Goal: Find specific page/section: Find specific page/section

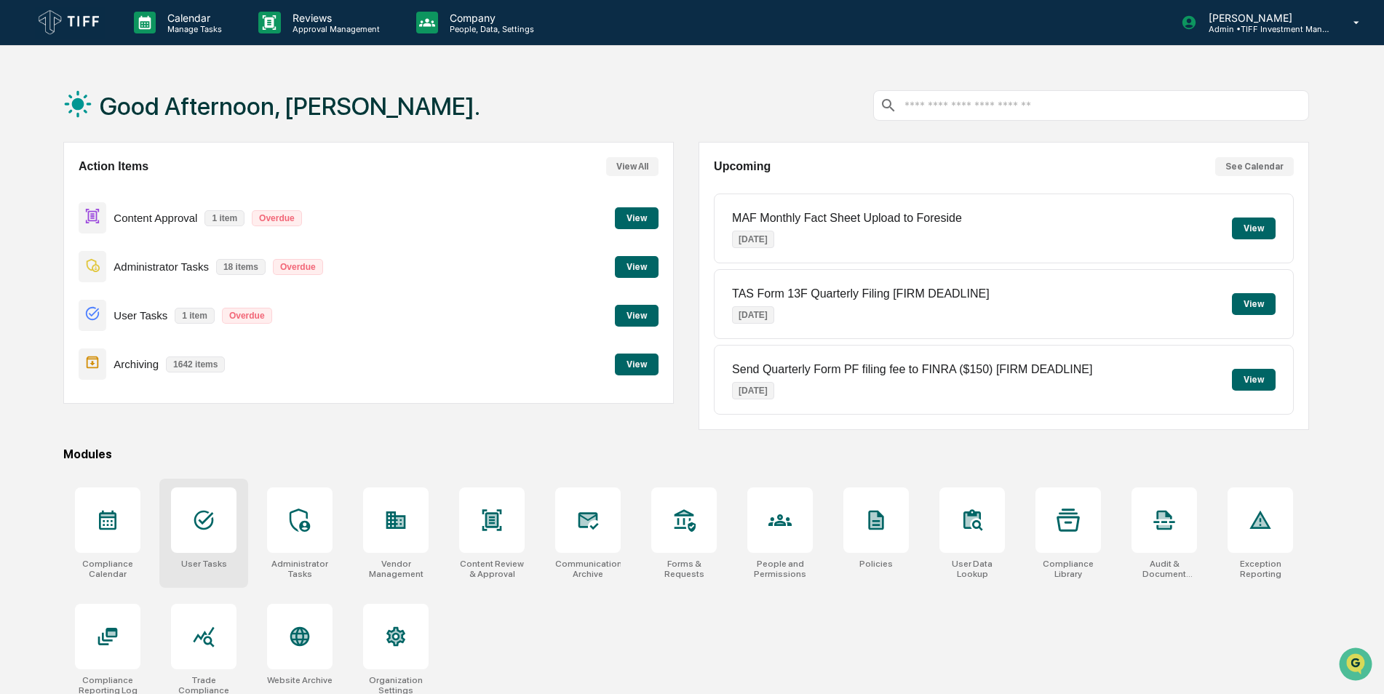
click at [180, 525] on div at bounding box center [203, 520] width 65 height 65
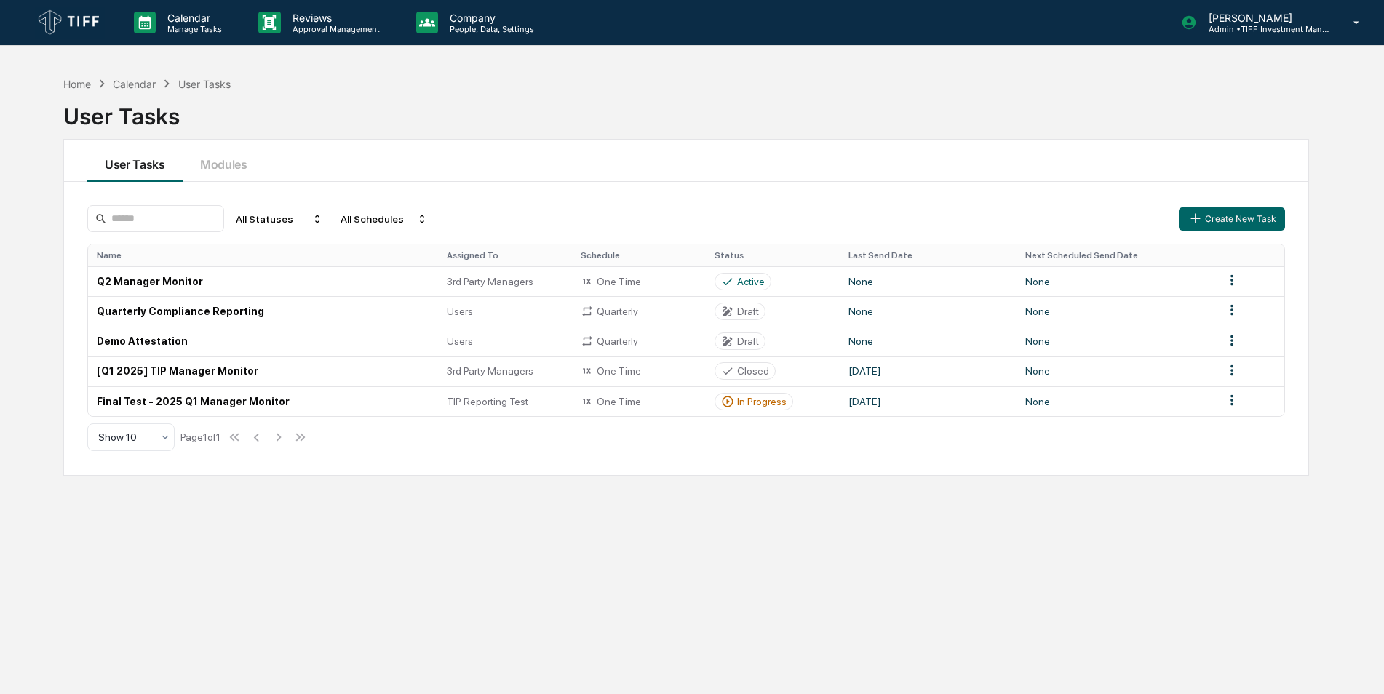
click at [50, 12] on img at bounding box center [70, 23] width 70 height 32
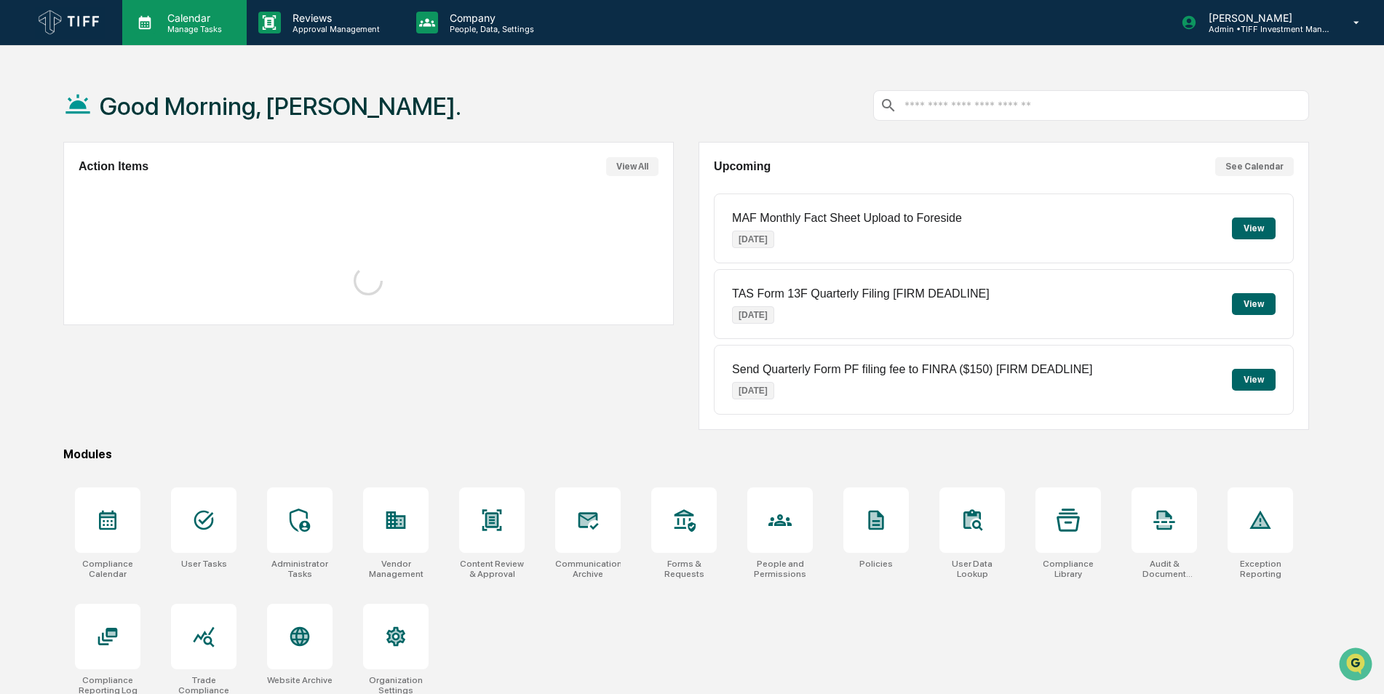
click at [202, 12] on p "Calendar" at bounding box center [192, 18] width 73 height 12
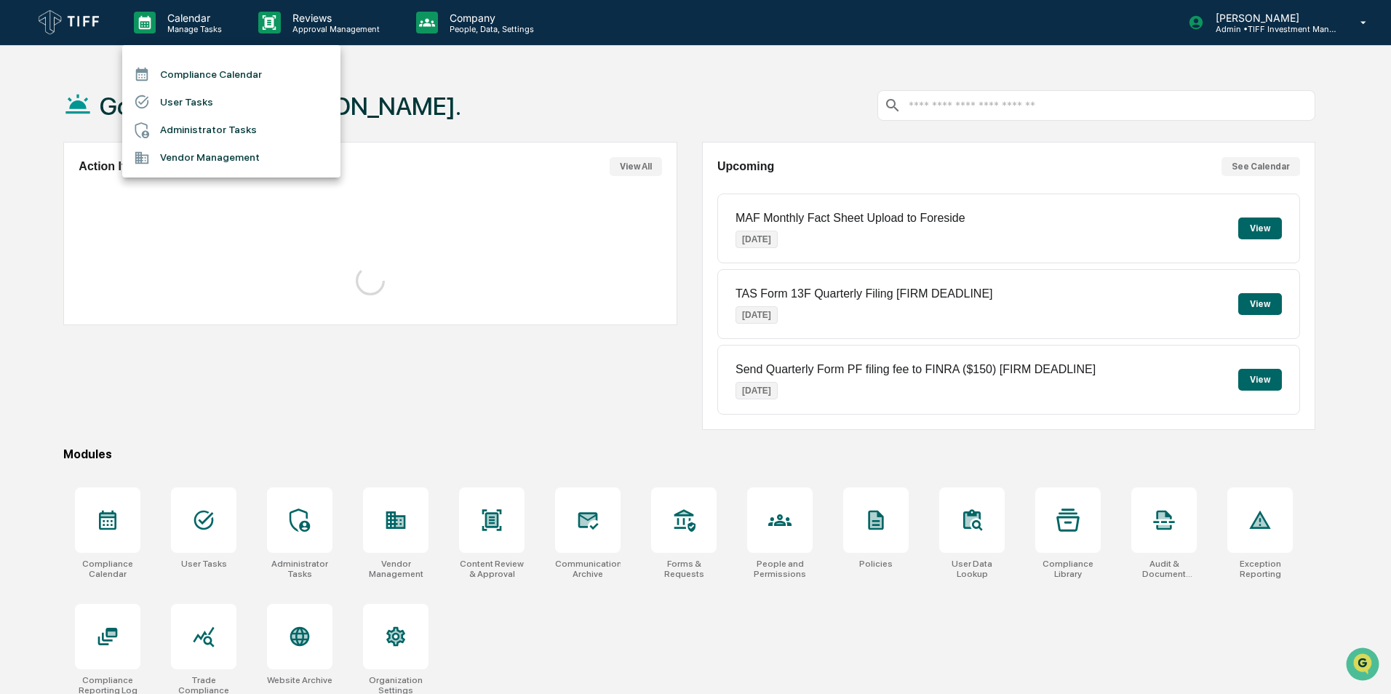
click at [418, 94] on div at bounding box center [695, 347] width 1391 height 694
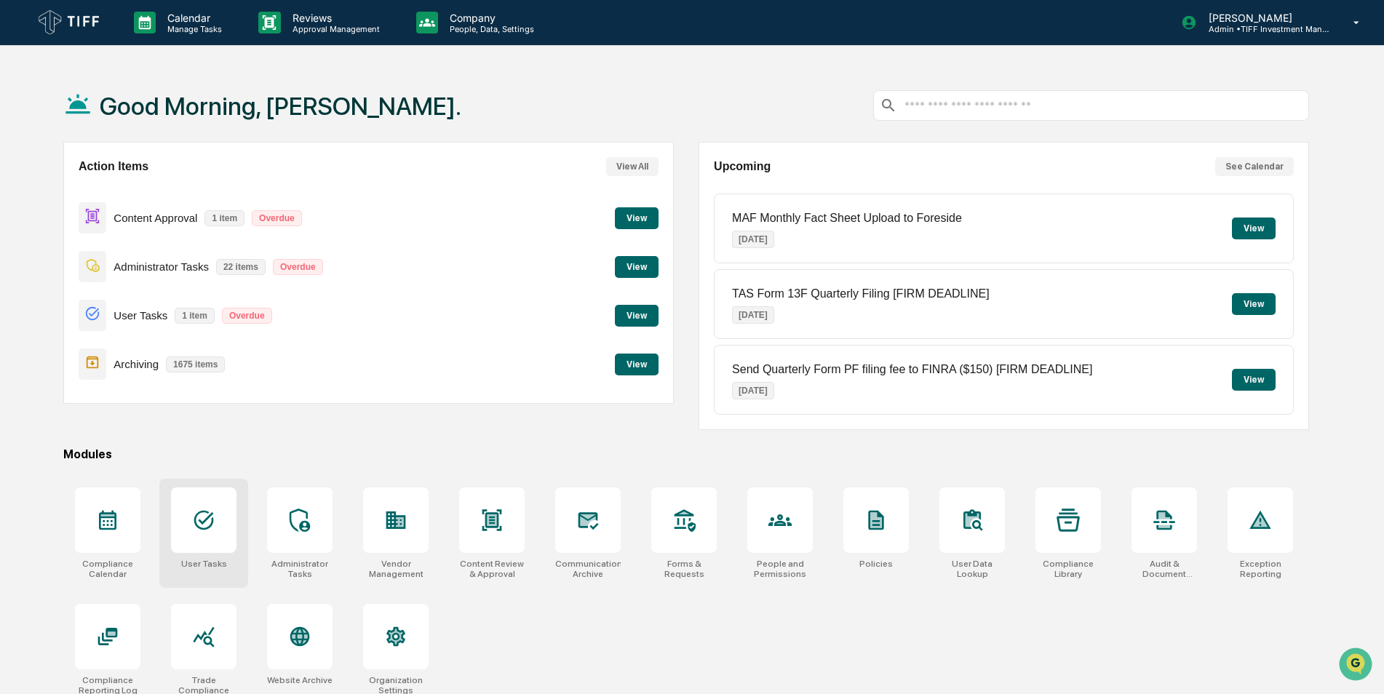
click at [189, 537] on div at bounding box center [203, 520] width 65 height 65
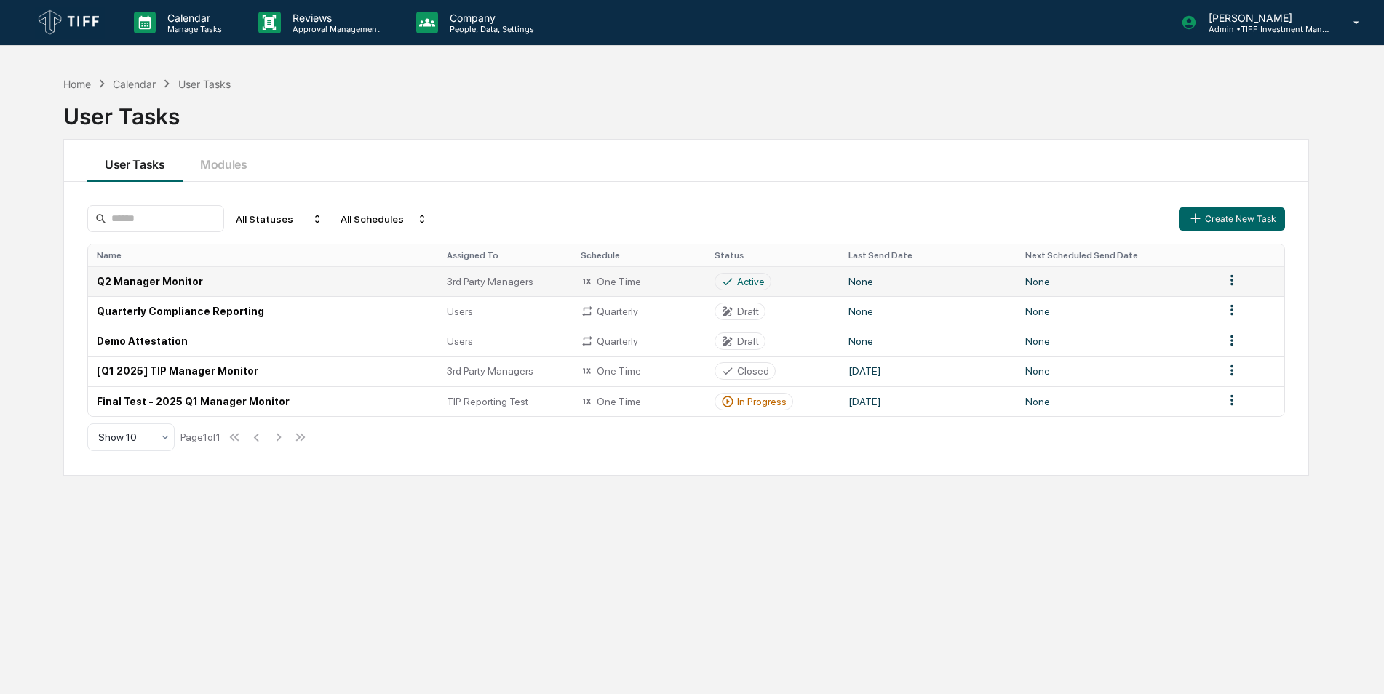
click at [176, 280] on td "Q2 Manager Monitor" at bounding box center [263, 281] width 350 height 30
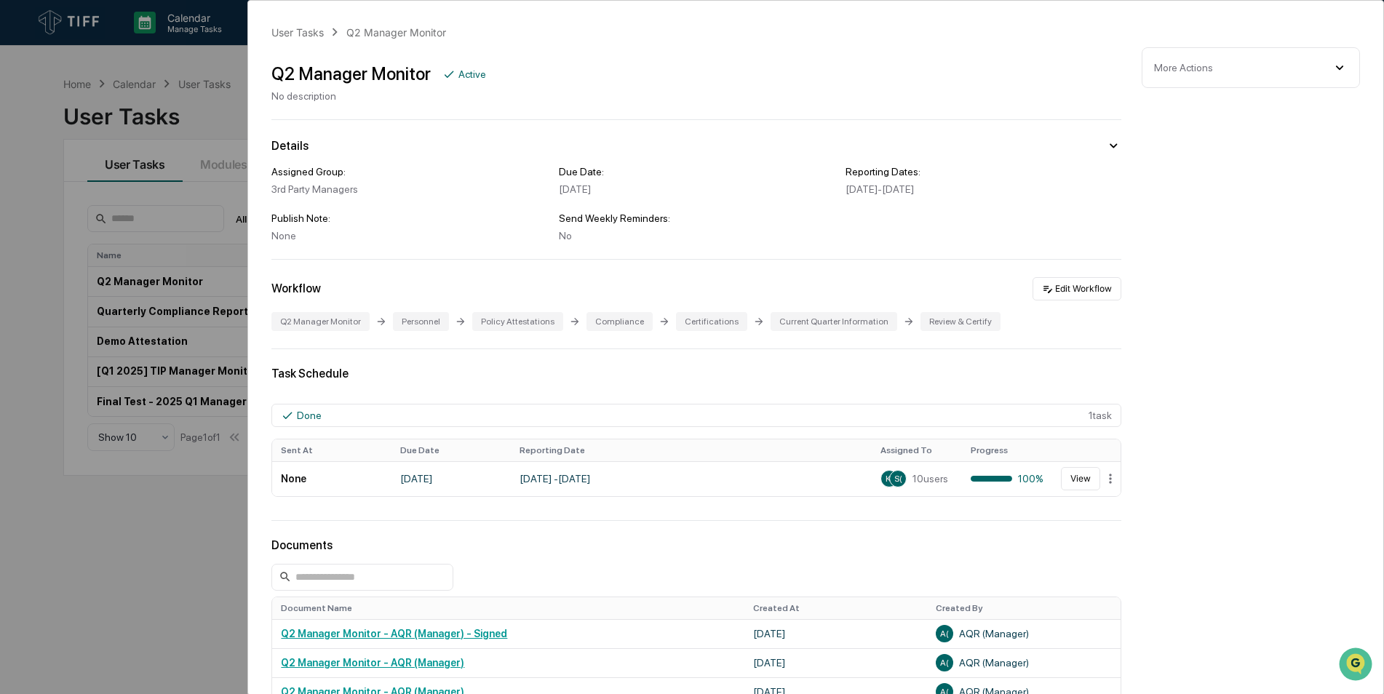
click at [45, 36] on div "User Tasks Q2 Manager Monitor Q2 Manager Monitor Active No description Details …" at bounding box center [692, 347] width 1384 height 694
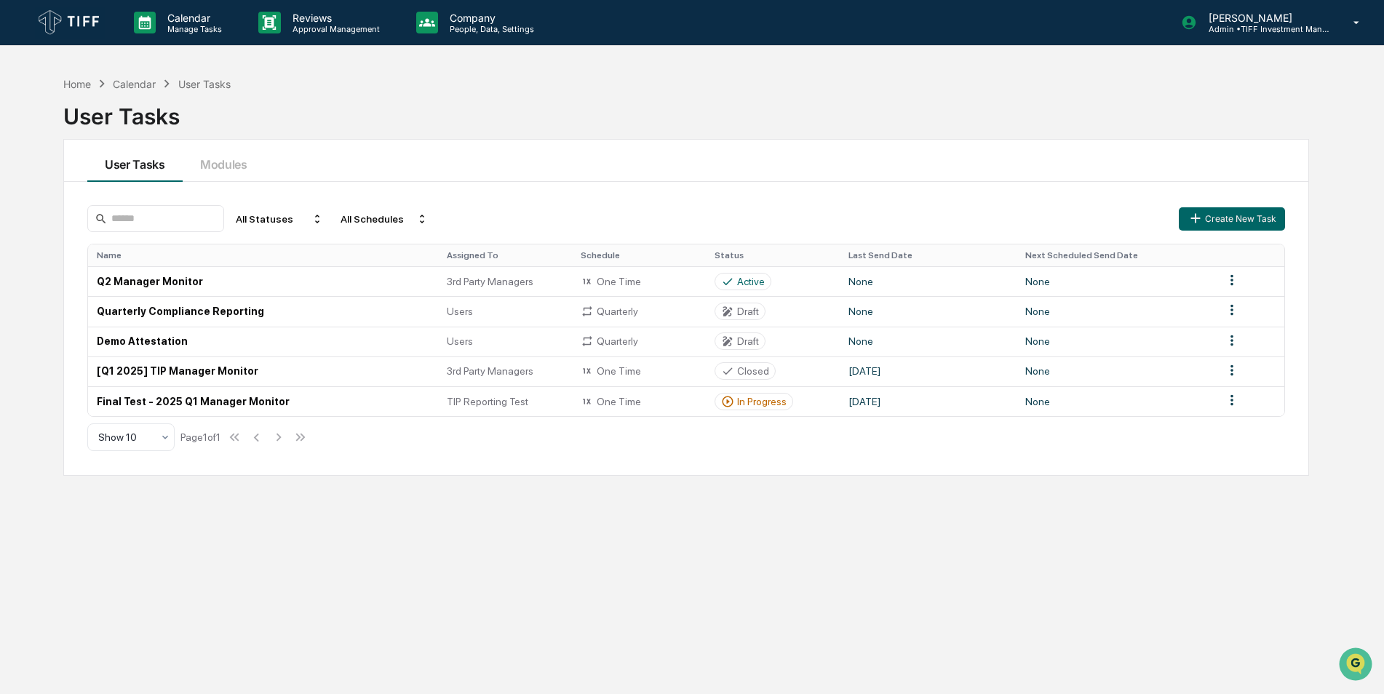
click at [50, 18] on img at bounding box center [70, 23] width 70 height 32
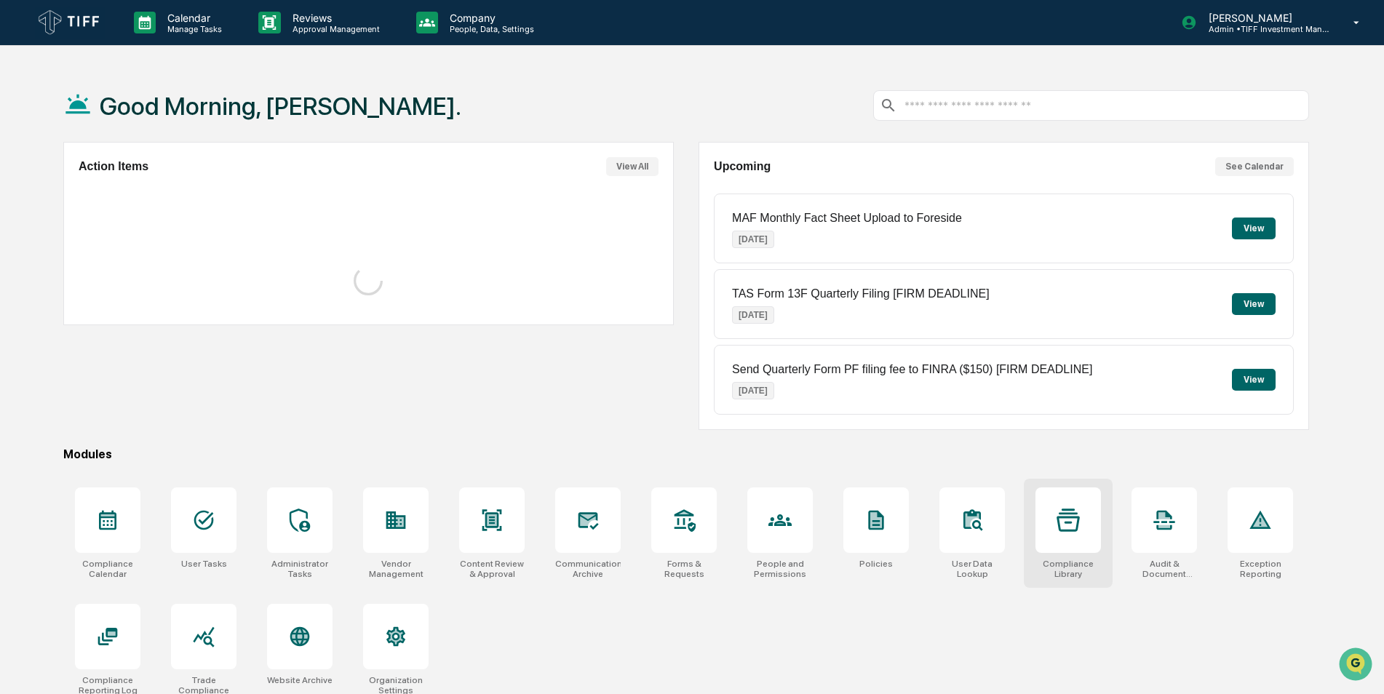
click at [1064, 541] on div at bounding box center [1067, 520] width 65 height 65
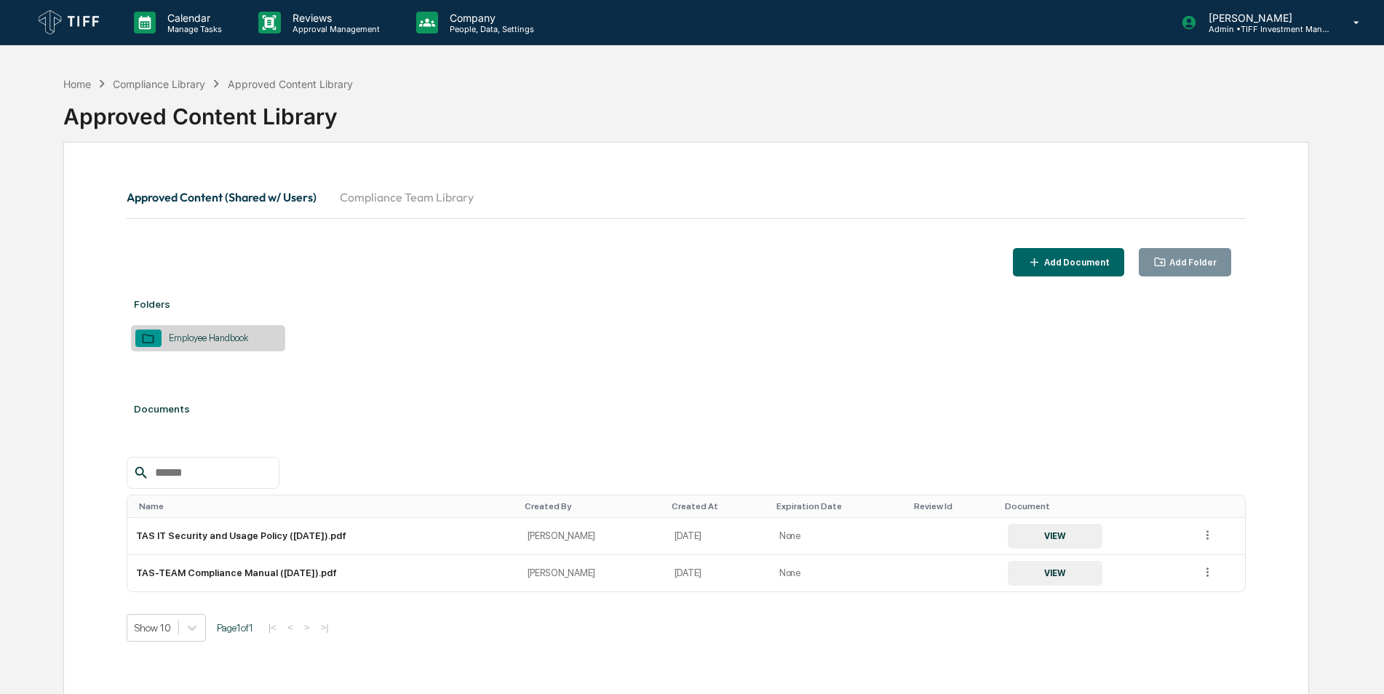
click at [400, 196] on button "Compliance Team Library" at bounding box center [406, 197] width 157 height 35
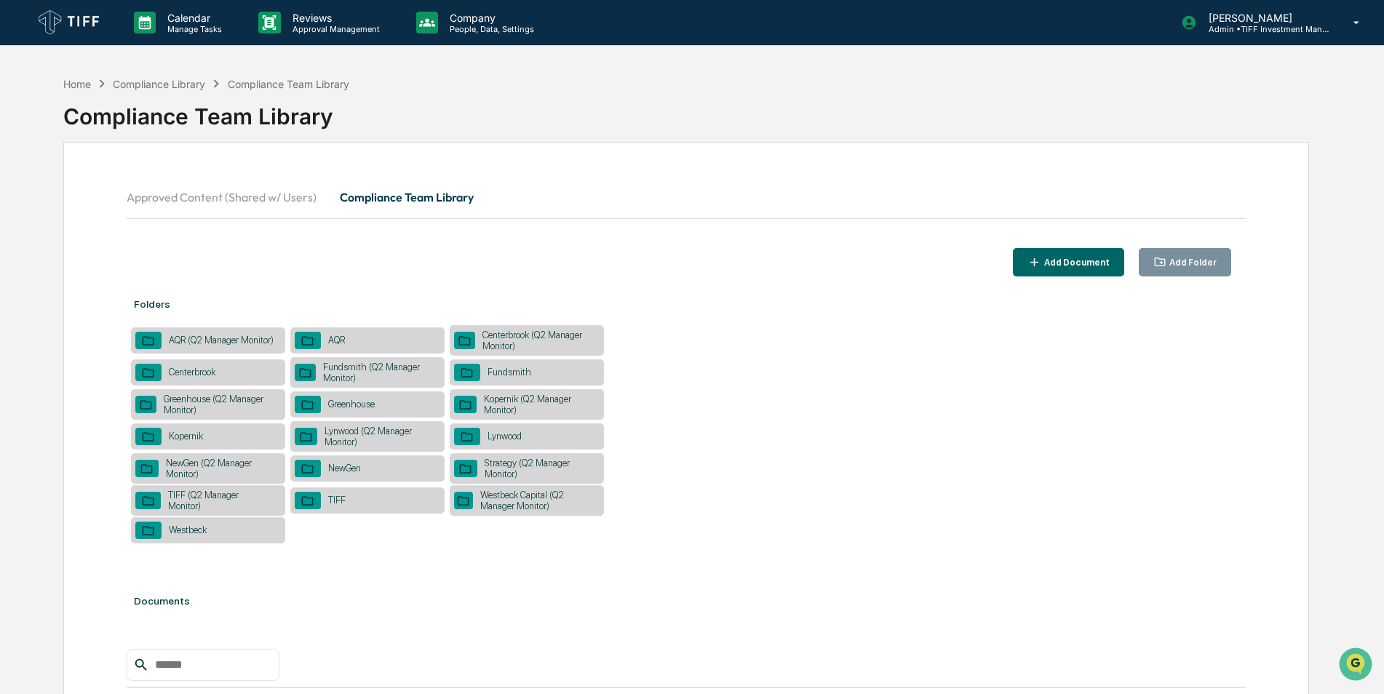
click at [382, 333] on div "AQR" at bounding box center [367, 340] width 154 height 26
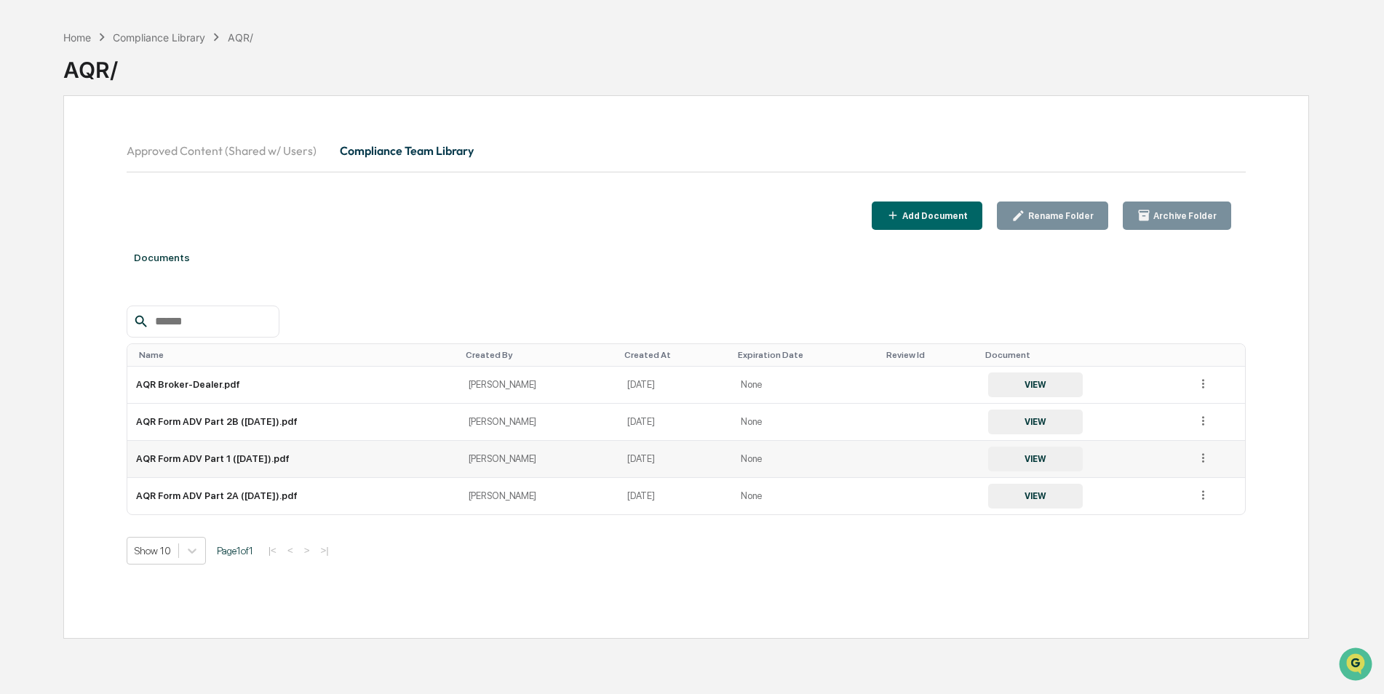
scroll to position [69, 0]
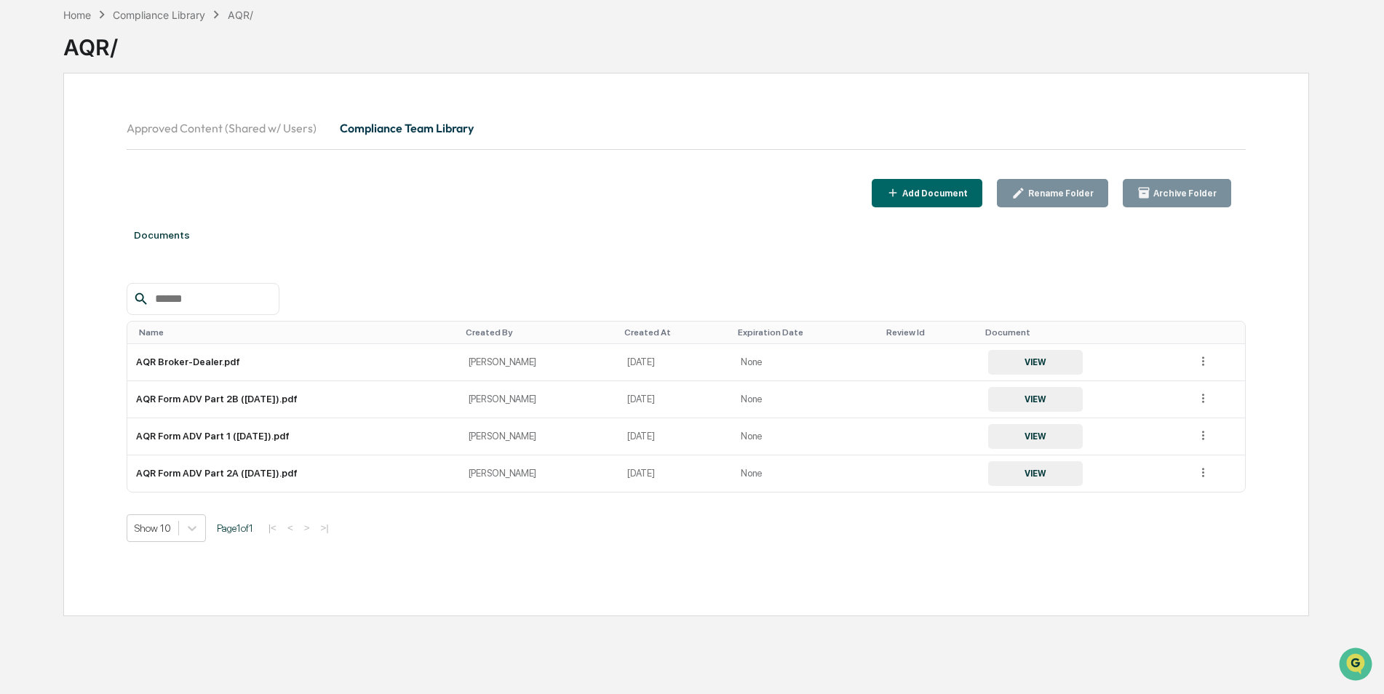
click at [263, 119] on button "Approved Content (Shared w/ Users)" at bounding box center [228, 128] width 202 height 35
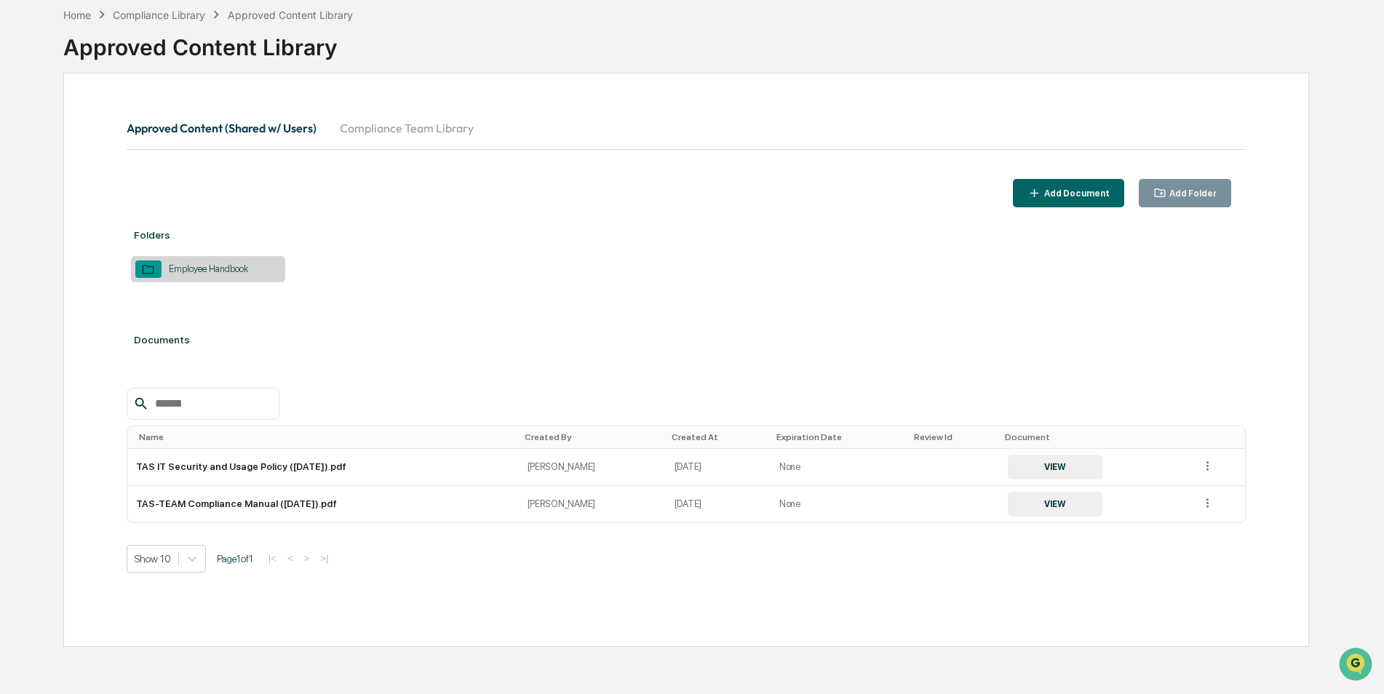
click at [340, 130] on button "Compliance Team Library" at bounding box center [406, 128] width 157 height 35
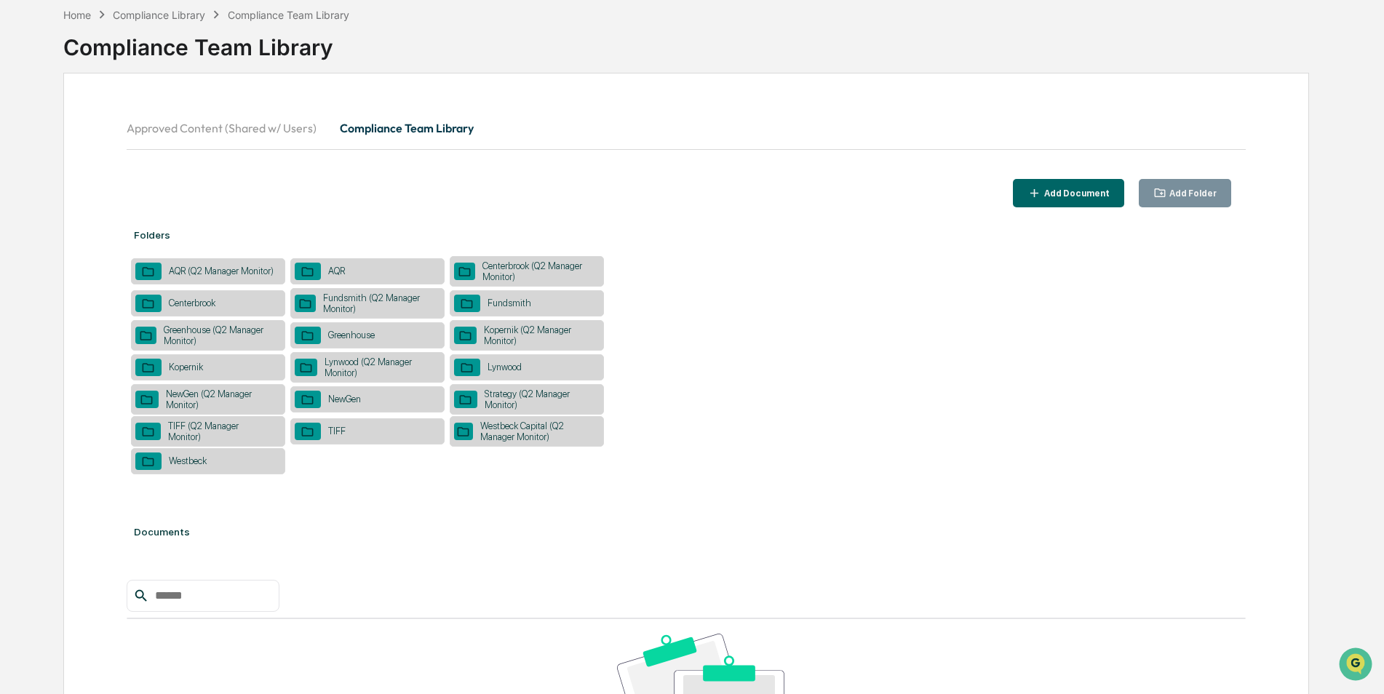
click at [347, 276] on div "AQR" at bounding box center [336, 271] width 31 height 11
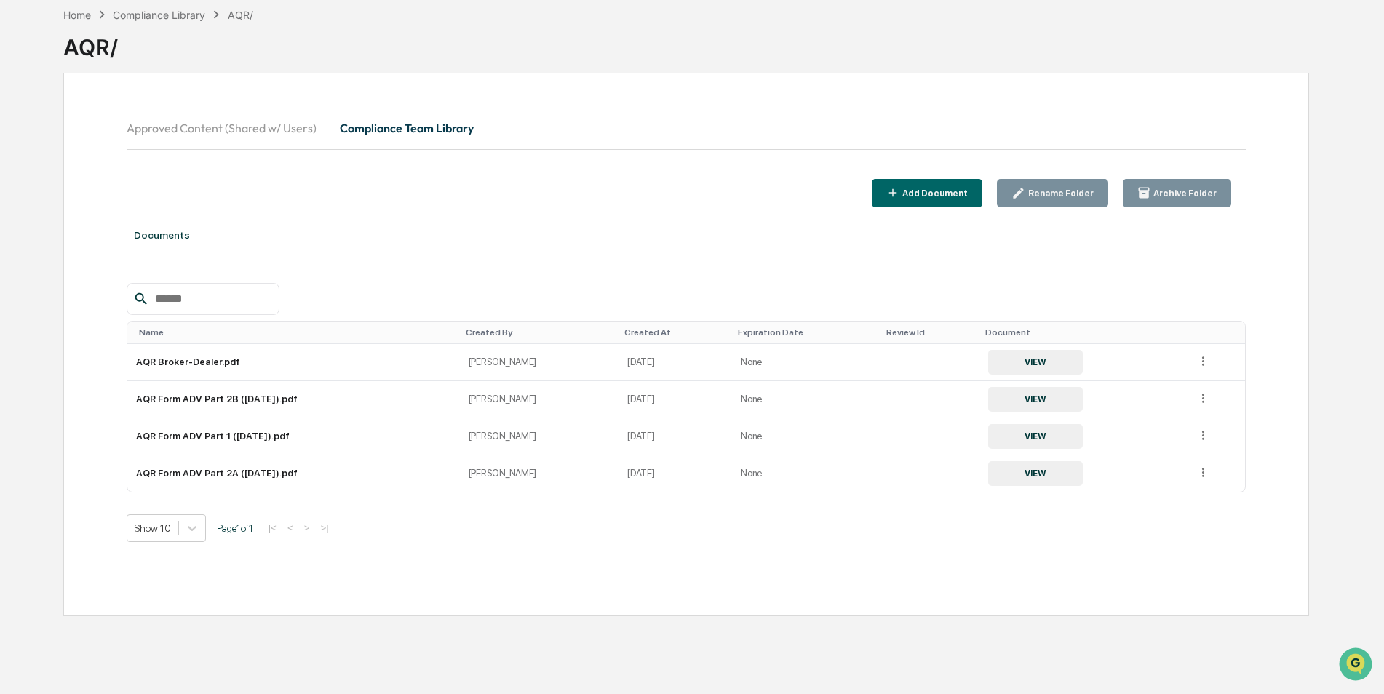
click at [151, 19] on div "Compliance Library" at bounding box center [159, 15] width 92 height 12
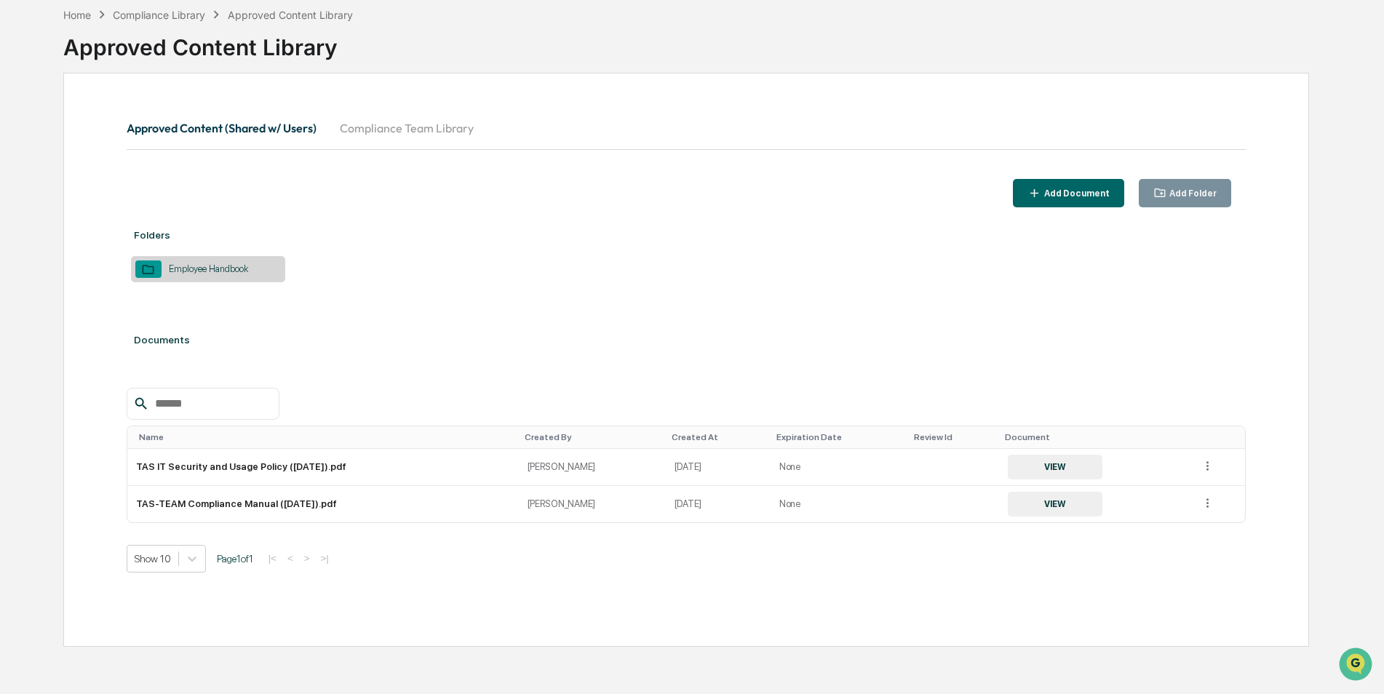
click at [370, 144] on button "Compliance Team Library" at bounding box center [406, 128] width 157 height 35
